Goal: Task Accomplishment & Management: Manage account settings

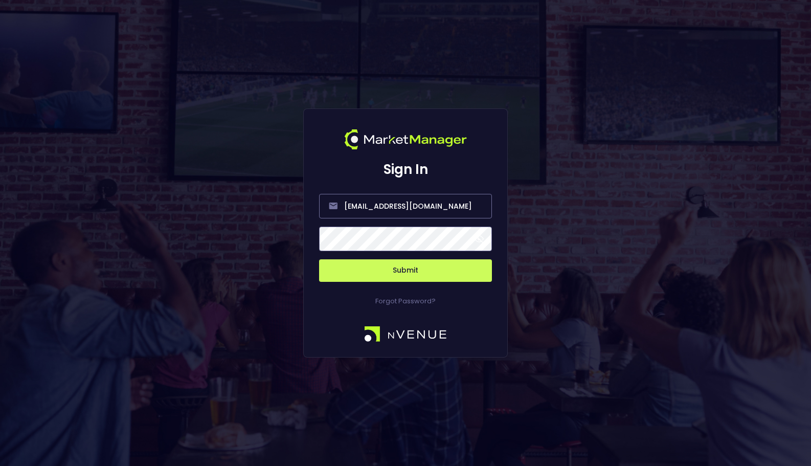
click at [392, 268] on button "Submit" at bounding box center [405, 270] width 173 height 23
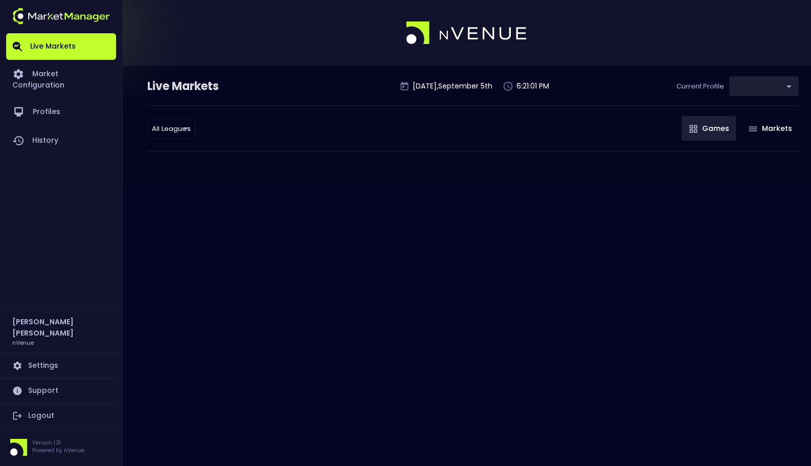
type input "0a763355-b225-40e6-8c79-2dda4ec7b2cf"
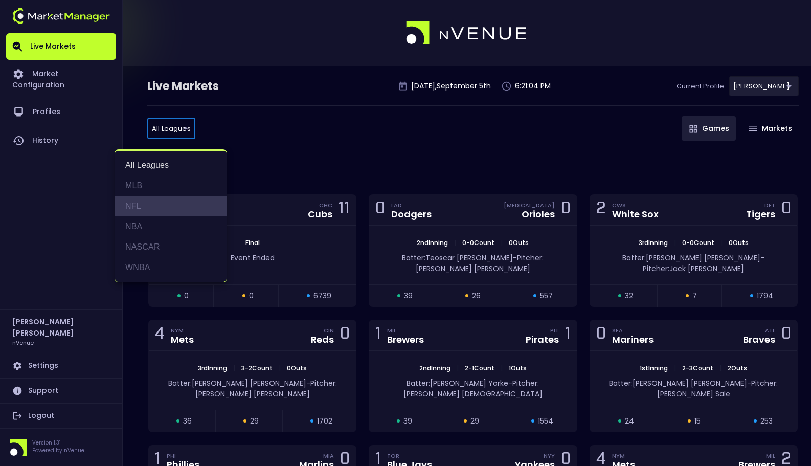
click at [161, 209] on li "NFL" at bounding box center [171, 206] width 112 height 20
type input "NFL"
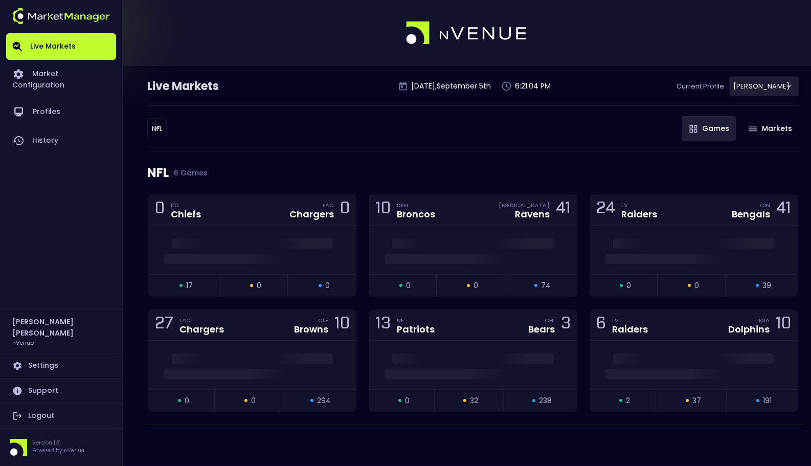
click at [288, 144] on div "NFL NFL ​ Games Markets" at bounding box center [473, 128] width 652 height 46
click at [281, 246] on span at bounding box center [252, 243] width 161 height 10
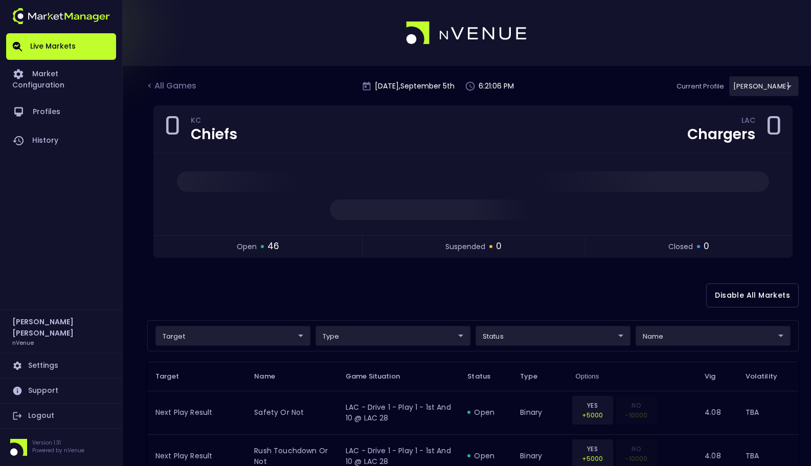
click at [364, 298] on div "Disable All Markets" at bounding box center [473, 296] width 652 height 50
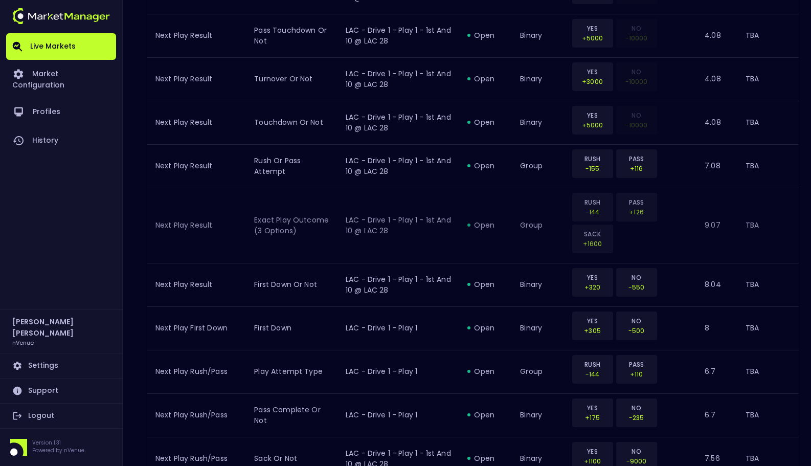
scroll to position [153, 0]
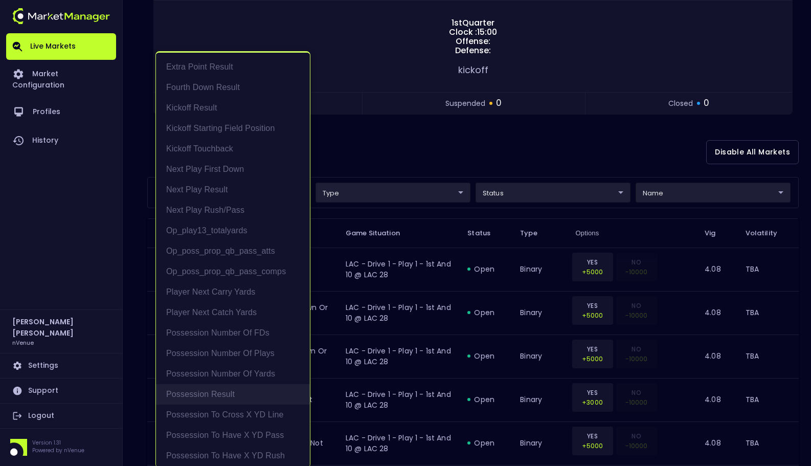
click at [263, 386] on li "Possession Result" at bounding box center [233, 394] width 154 height 20
type input "Possession Result"
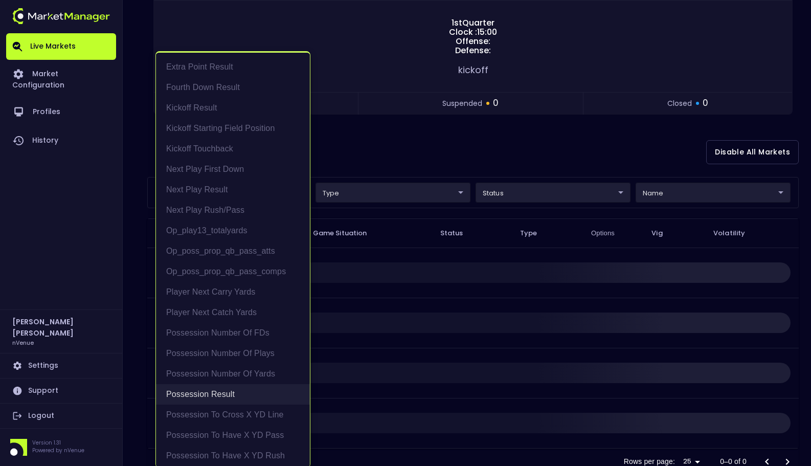
scroll to position [0, 0]
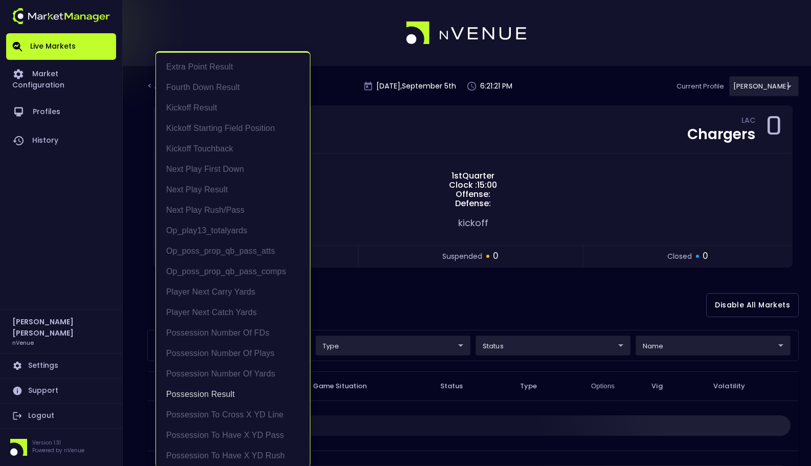
click at [502, 285] on div at bounding box center [405, 233] width 811 height 466
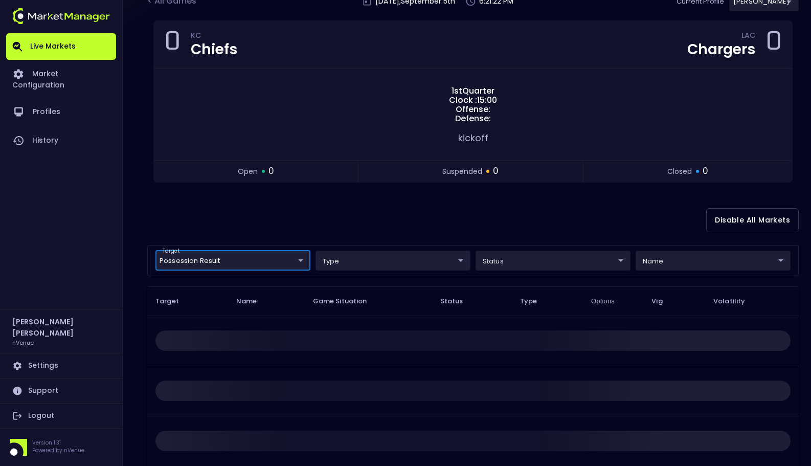
scroll to position [91, 0]
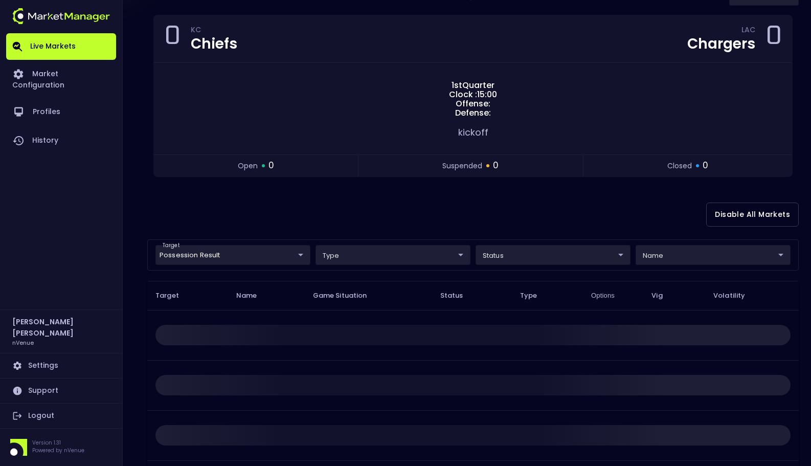
click at [460, 220] on div "Disable All Markets" at bounding box center [473, 215] width 652 height 50
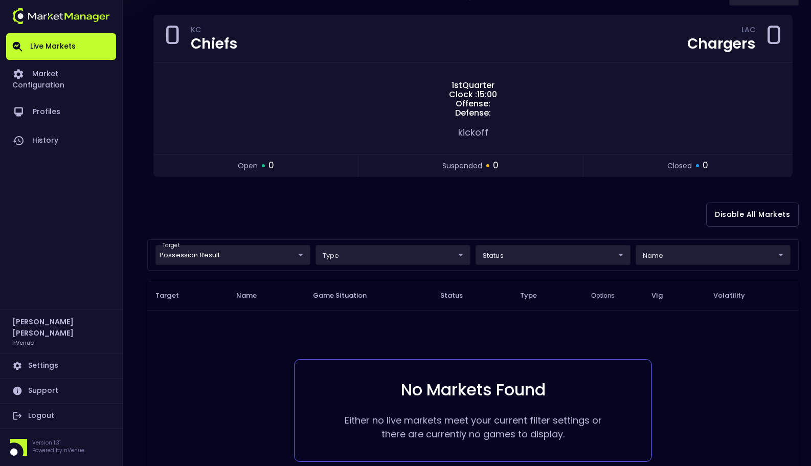
click at [261, 264] on body "Live Markets Market Configuration Profiles History [PERSON_NAME] nVenue Setting…" at bounding box center [405, 235] width 811 height 653
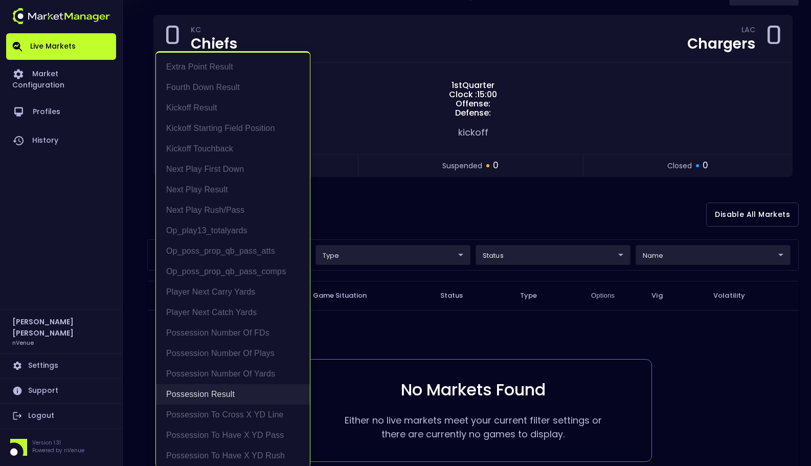
click at [227, 394] on li "Possession Result" at bounding box center [233, 394] width 154 height 20
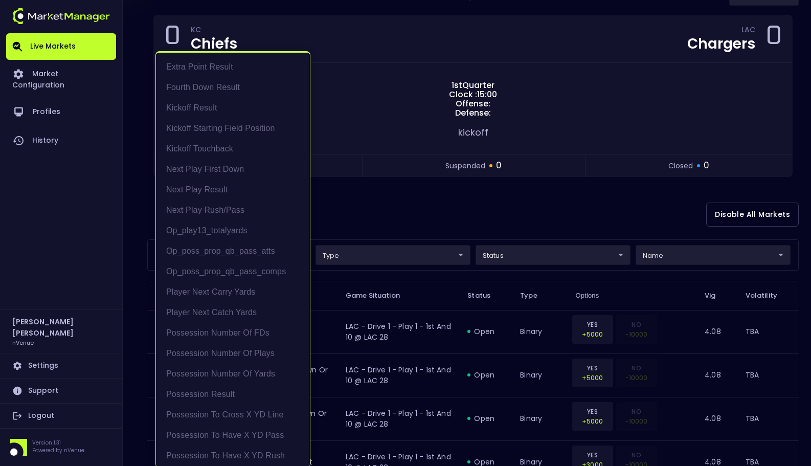
click at [400, 212] on div at bounding box center [405, 233] width 811 height 466
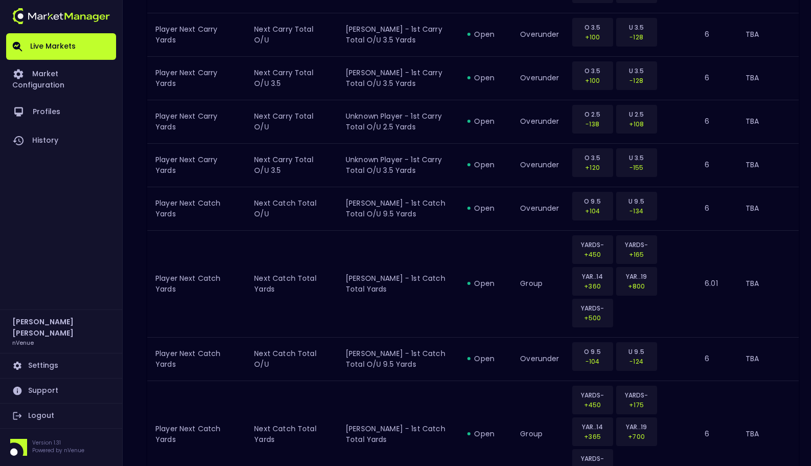
scroll to position [1232, 0]
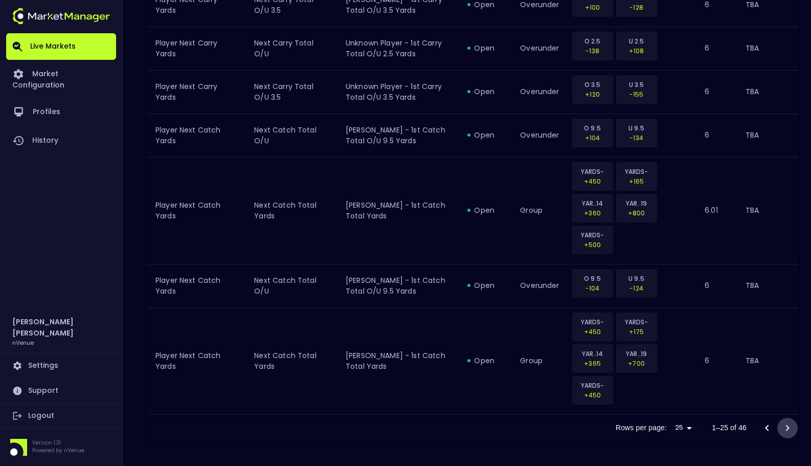
click at [785, 430] on icon "Go to next page" at bounding box center [788, 428] width 12 height 12
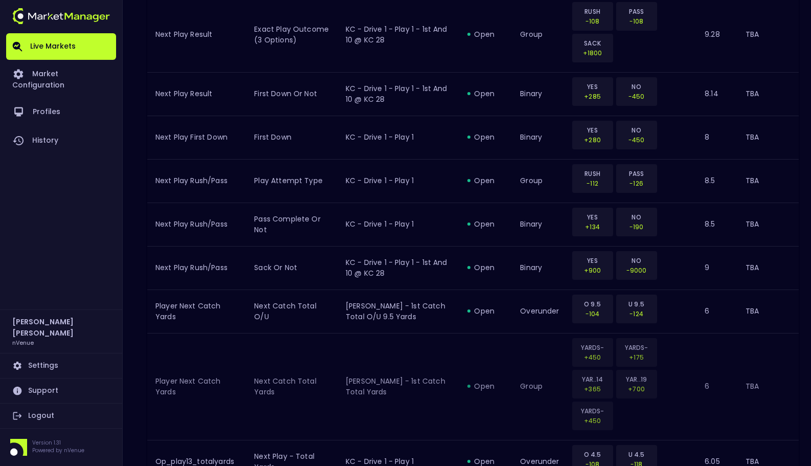
scroll to position [1185, 0]
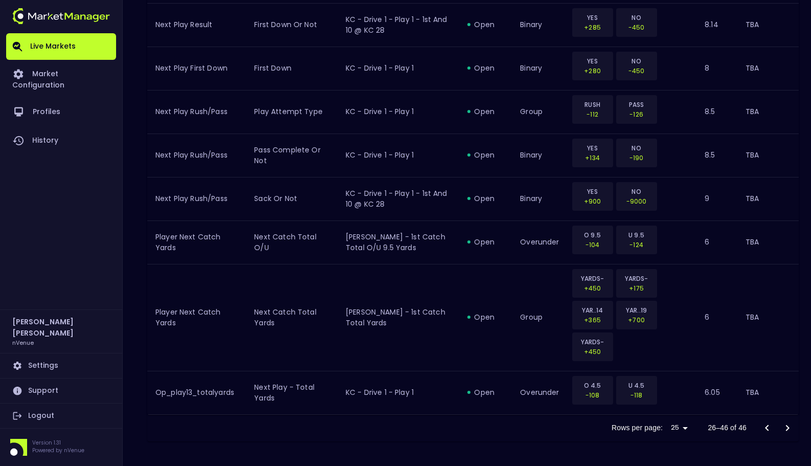
click at [788, 429] on div at bounding box center [777, 428] width 41 height 20
click at [769, 428] on icon "Go to previous page" at bounding box center [767, 428] width 12 height 12
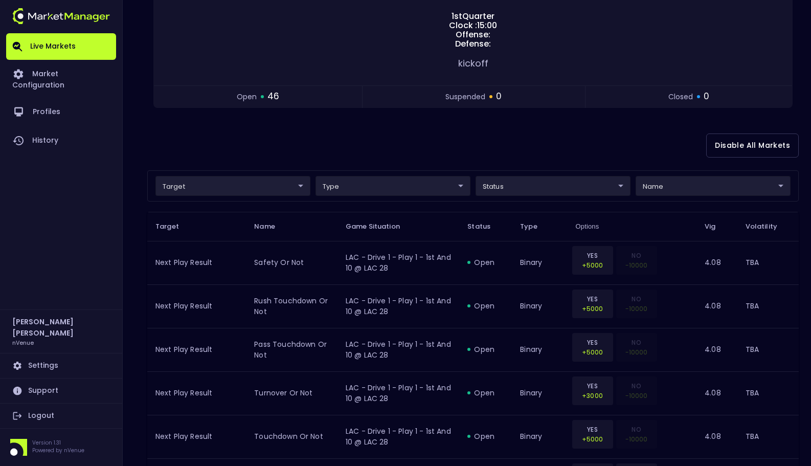
scroll to position [0, 0]
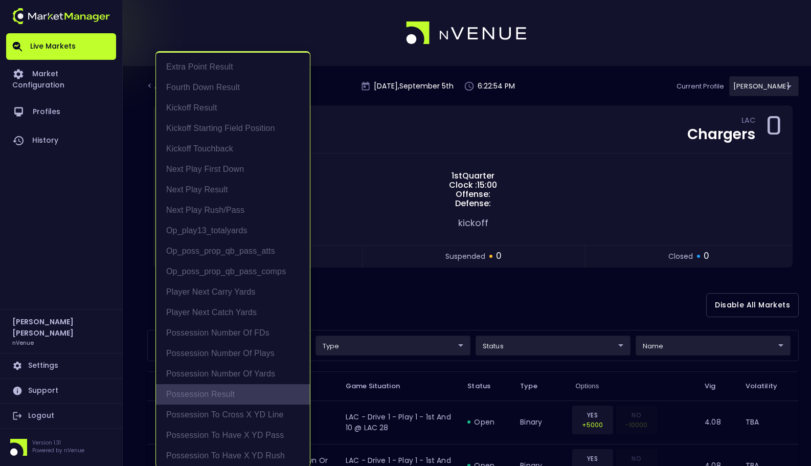
click at [243, 393] on li "Possession Result" at bounding box center [233, 394] width 154 height 20
type input "Possession Result"
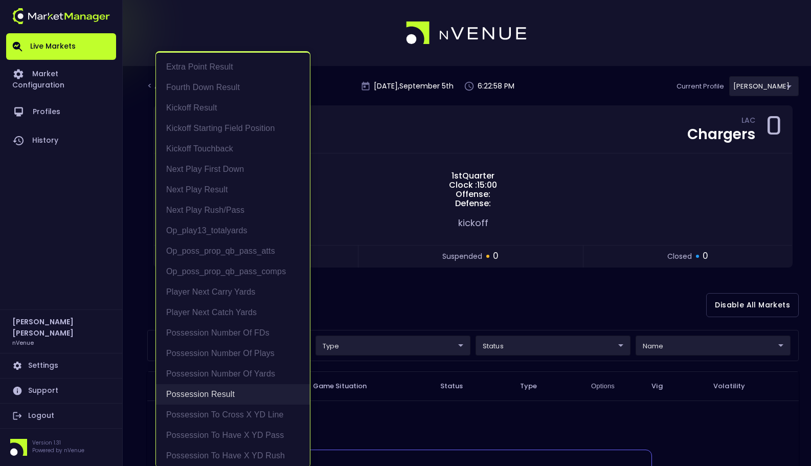
click at [243, 393] on li "Possession Result" at bounding box center [233, 394] width 154 height 20
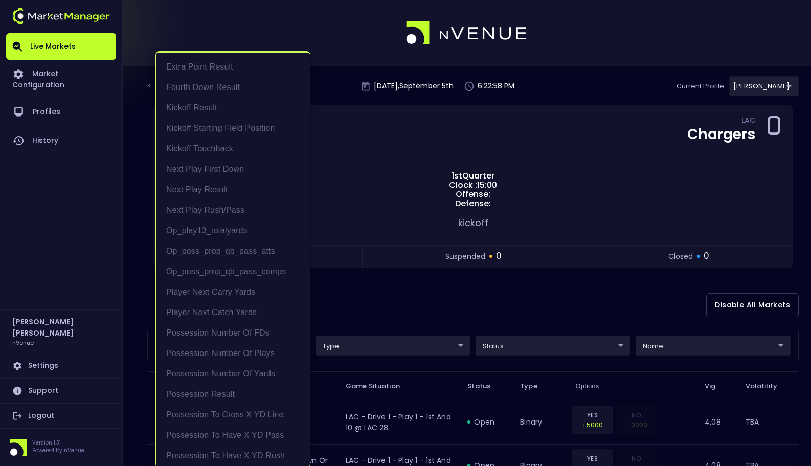
click at [446, 294] on div at bounding box center [405, 233] width 811 height 466
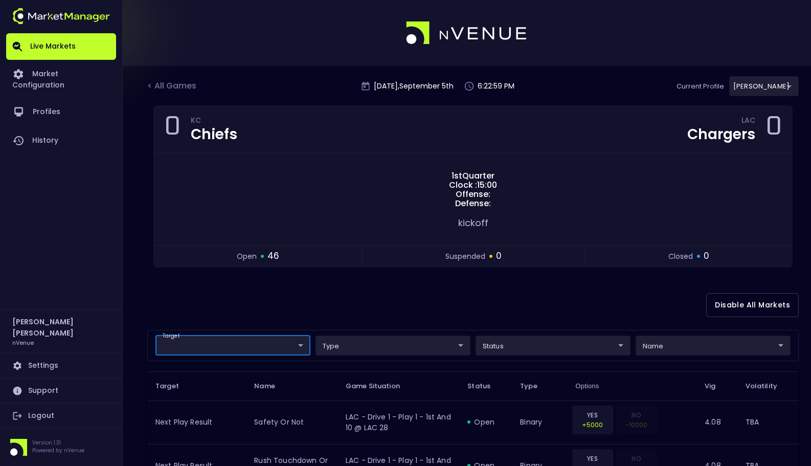
click at [369, 297] on div "Disable All Markets" at bounding box center [473, 305] width 652 height 50
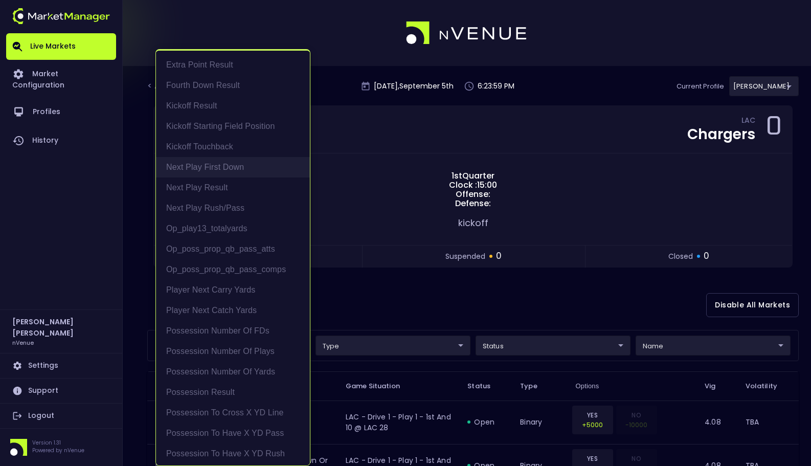
scroll to position [43, 0]
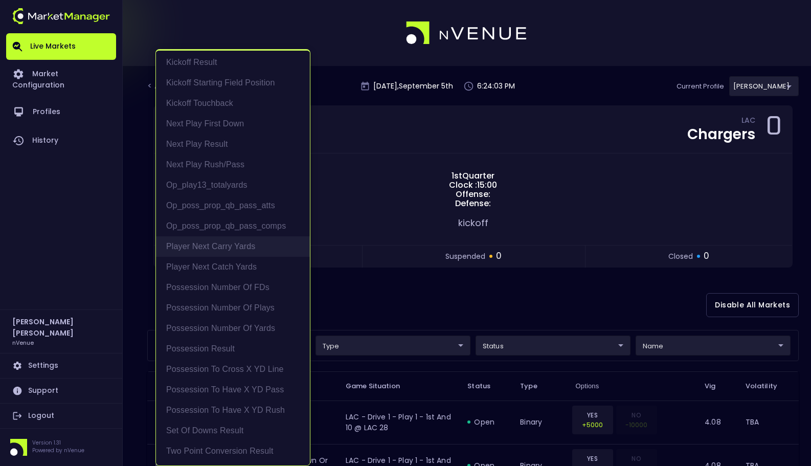
click at [247, 248] on li "Player Next Carry Yards" at bounding box center [233, 246] width 154 height 20
type input "Player Next Carry Yards"
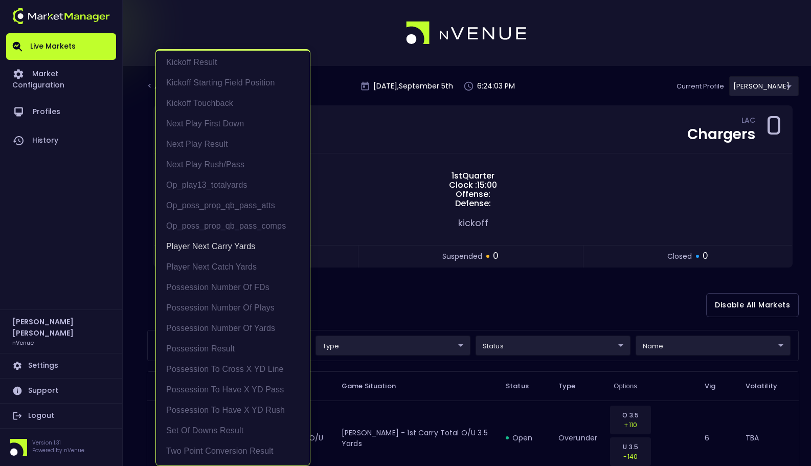
click at [414, 315] on div at bounding box center [405, 233] width 811 height 466
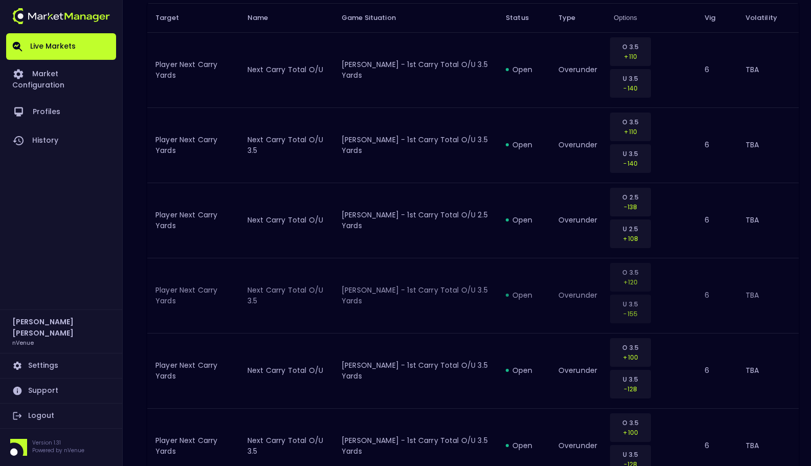
scroll to position [32, 0]
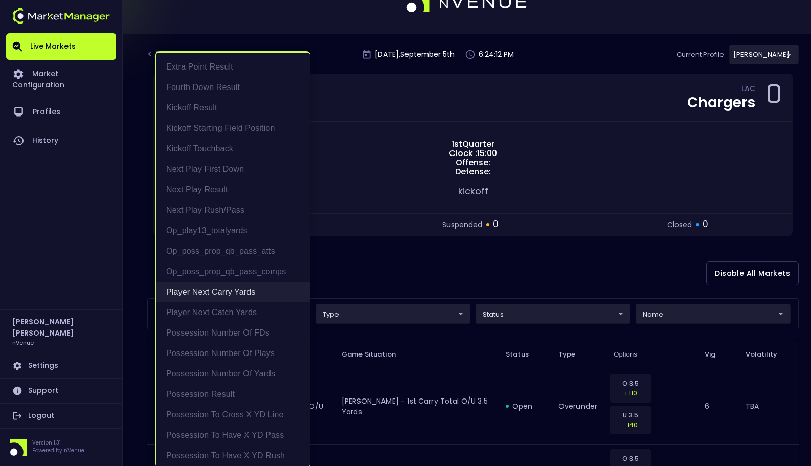
click at [253, 291] on li "Player Next Carry Yards" at bounding box center [233, 292] width 154 height 20
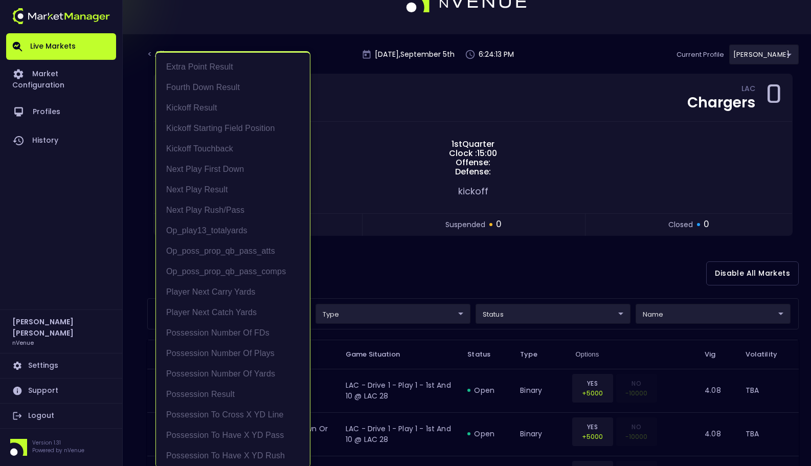
click at [441, 257] on div at bounding box center [405, 233] width 811 height 466
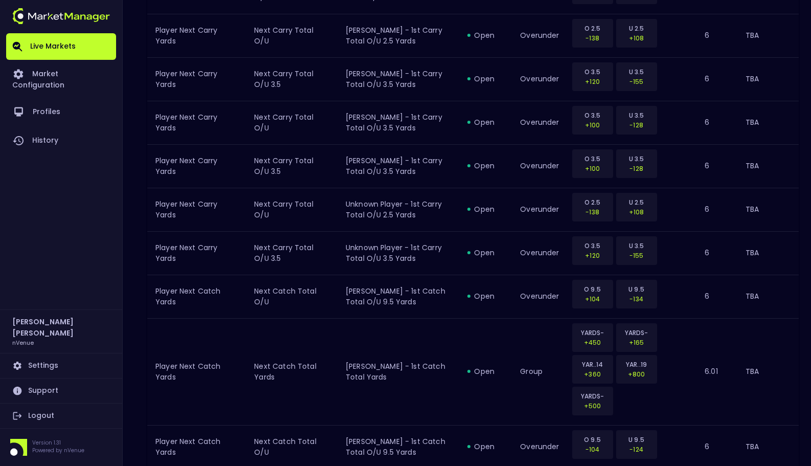
scroll to position [1232, 0]
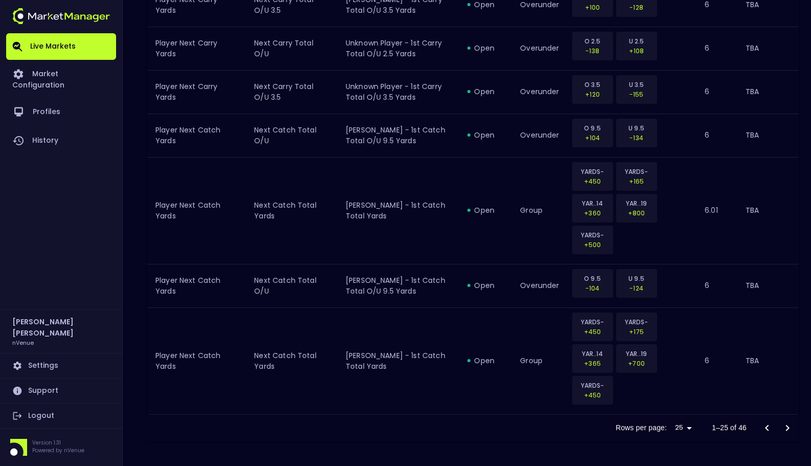
click at [787, 424] on icon "Go to next page" at bounding box center [788, 428] width 12 height 12
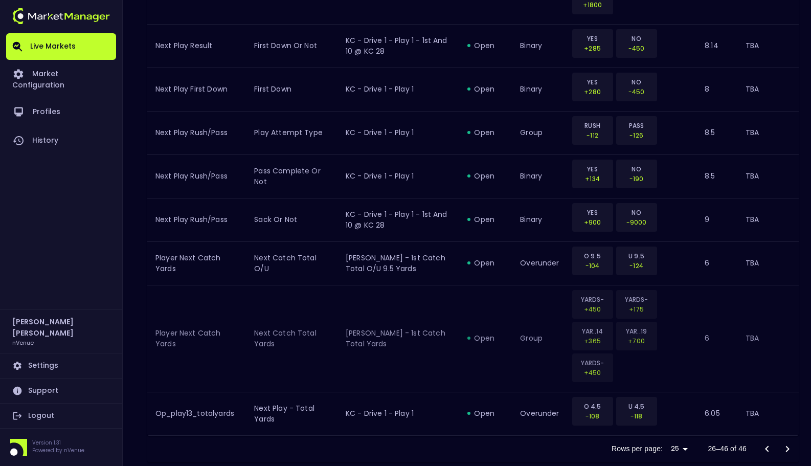
scroll to position [1185, 0]
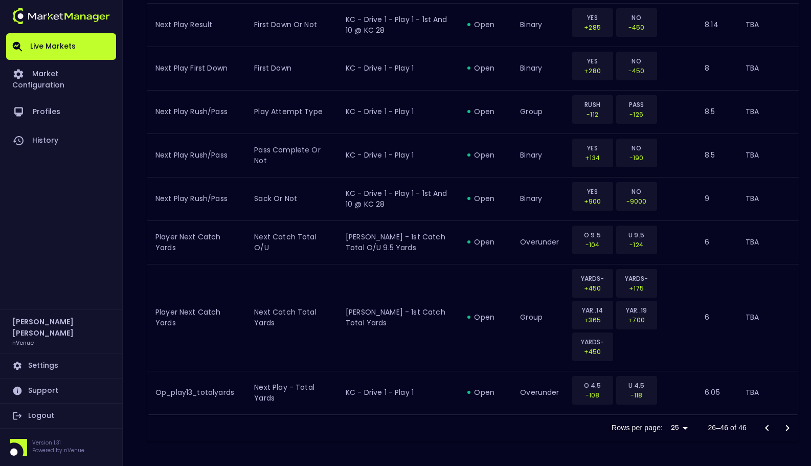
click at [765, 427] on icon "Go to previous page" at bounding box center [767, 428] width 12 height 12
